Goal: Task Accomplishment & Management: Use online tool/utility

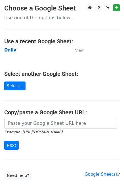
click at [5, 50] on strong "Daily" at bounding box center [10, 50] width 12 height 5
click at [12, 49] on strong "Daily" at bounding box center [10, 50] width 12 height 5
click at [7, 50] on strong "Daily" at bounding box center [10, 50] width 12 height 5
click at [9, 50] on strong "Daily" at bounding box center [10, 50] width 12 height 5
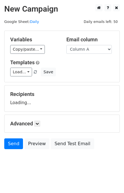
scroll to position [3, 0]
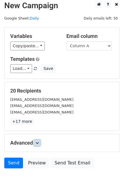
click at [37, 142] on icon at bounding box center [36, 142] width 3 height 3
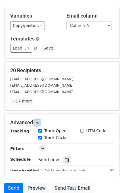
scroll to position [72, 0]
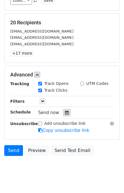
click at [65, 112] on icon at bounding box center [67, 113] width 4 height 4
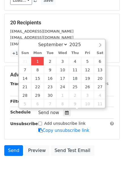
type input "2025-09-01 12:57"
type input "57"
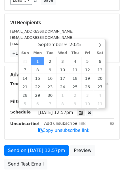
scroll to position [0, 0]
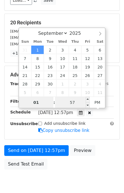
type input "01"
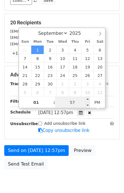
type input "2025-09-01 13:57"
click at [65, 99] on input "57" at bounding box center [72, 102] width 35 height 11
type input "00"
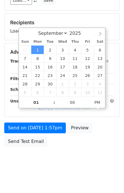
type input "2025-09-01 13:00"
click at [101, 159] on body "New Campaign Daily emails left: 50 Google Sheet: Daily Variables Copy/paste... …" at bounding box center [62, 53] width 124 height 240
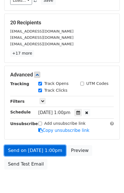
click at [29, 150] on link "Send on Sep 1 at 1:00pm" at bounding box center [34, 150] width 61 height 11
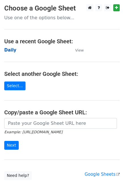
click at [11, 51] on strong "Daily" at bounding box center [10, 50] width 12 height 5
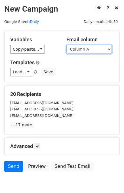
click at [87, 51] on select "Column A Column B Column C Column D Column E" at bounding box center [88, 49] width 45 height 9
select select "Column B"
click at [66, 45] on select "Column A Column B Column C Column D Column E" at bounding box center [88, 49] width 45 height 9
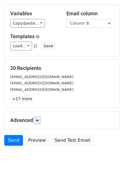
click at [39, 119] on icon at bounding box center [36, 120] width 3 height 3
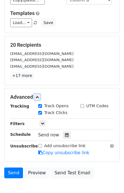
scroll to position [66, 0]
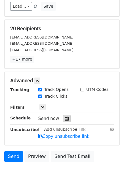
click at [63, 120] on div at bounding box center [67, 118] width 8 height 7
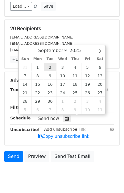
type input "2025-09-02 12:00"
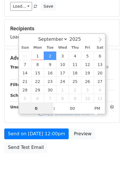
type input "02"
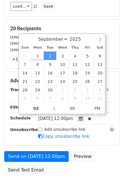
type input "2025-09-02 14:00"
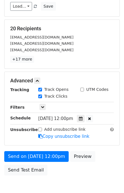
click at [98, 151] on div "Send on Sep 2 at 12:00pm Preview Send Test Email" at bounding box center [62, 164] width 124 height 27
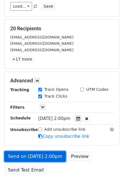
click at [38, 152] on link "Send on Sep 2 at 2:00pm" at bounding box center [34, 156] width 61 height 11
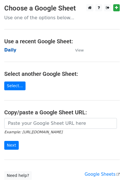
click at [10, 51] on strong "Daily" at bounding box center [10, 50] width 12 height 5
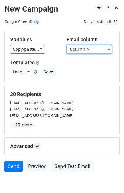
click at [84, 52] on select "Column A Column B Column C Column D Column E" at bounding box center [88, 49] width 45 height 9
click at [91, 50] on select "Column A Column B Column C Column D Column E" at bounding box center [88, 49] width 45 height 9
select select "Column C"
click at [66, 45] on select "Column A Column B Column C Column D Column E" at bounding box center [88, 49] width 45 height 9
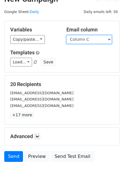
scroll to position [26, 0]
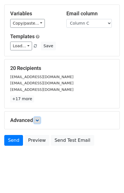
click at [37, 119] on icon at bounding box center [36, 120] width 3 height 3
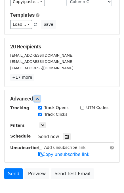
scroll to position [75, 0]
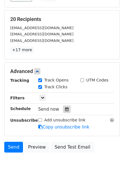
click at [65, 107] on icon at bounding box center [67, 109] width 4 height 4
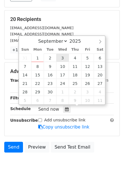
type input "2025-09-03 12:00"
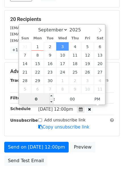
type input "03"
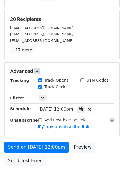
type input "2025-09-03 15:00"
click at [99, 154] on div "Send on Sep 3 at 12:00pm Preview Send Test Email" at bounding box center [62, 155] width 124 height 27
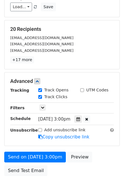
scroll to position [95, 0]
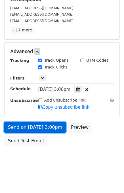
click at [42, 127] on link "Send on Sep 3 at 3:00pm" at bounding box center [34, 127] width 61 height 11
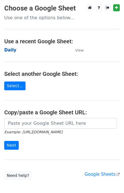
click at [12, 50] on strong "Daily" at bounding box center [10, 50] width 12 height 5
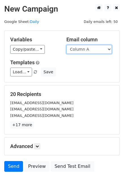
click at [87, 52] on select "Column A Column B Column C Column D Column E" at bounding box center [88, 49] width 45 height 9
select select "Column D"
click at [66, 45] on select "Column A Column B Column C Column D Column E" at bounding box center [88, 49] width 45 height 9
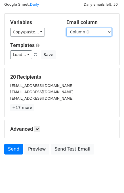
scroll to position [26, 0]
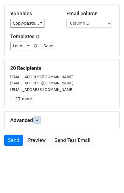
click at [37, 119] on icon at bounding box center [36, 120] width 3 height 3
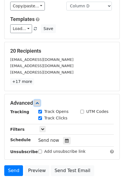
scroll to position [70, 0]
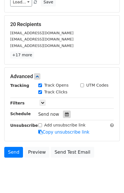
click at [66, 114] on div at bounding box center [67, 114] width 8 height 7
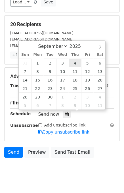
type input "2025-09-04 12:00"
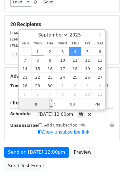
type input "04"
type input "2025-09-04 16:00"
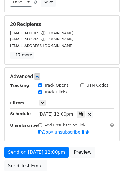
click at [103, 160] on div "Send on Sep 4 at 12:00pm Preview Send Test Email" at bounding box center [62, 160] width 124 height 27
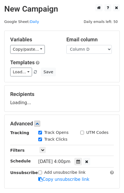
scroll to position [72, 0]
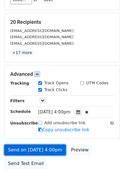
click at [47, 148] on link "Send on Sep 4 at 4:00pm" at bounding box center [34, 150] width 61 height 11
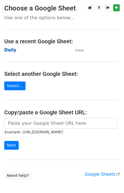
click at [11, 52] on strong "Daily" at bounding box center [10, 50] width 12 height 5
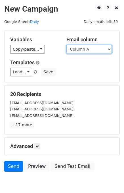
click at [86, 51] on select "Column A Column B Column C Column D Column E" at bounding box center [88, 49] width 45 height 9
select select "Column E"
click at [66, 45] on select "Column A Column B Column C Column D Column E" at bounding box center [88, 49] width 45 height 9
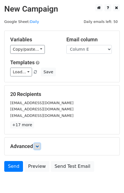
click at [39, 146] on icon at bounding box center [36, 146] width 3 height 3
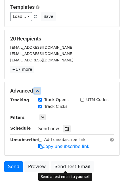
scroll to position [70, 0]
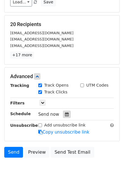
click at [65, 115] on icon at bounding box center [67, 114] width 4 height 4
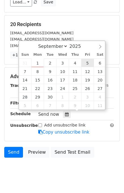
type input "2025-09-05 12:00"
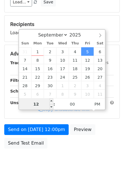
type input "1"
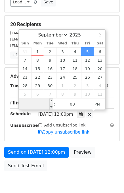
click at [45, 103] on input "Hour" at bounding box center [36, 104] width 35 height 11
type input "05"
type input "2025-09-05 17:00"
click at [108, 159] on div "Send on Sep 5 at 12:00pm Preview Send Test Email" at bounding box center [62, 160] width 124 height 27
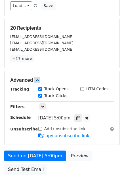
scroll to position [95, 0]
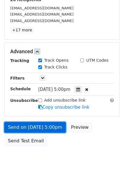
click at [40, 125] on link "Send on Sep 5 at 5:00pm" at bounding box center [34, 127] width 61 height 11
